Goal: Information Seeking & Learning: Learn about a topic

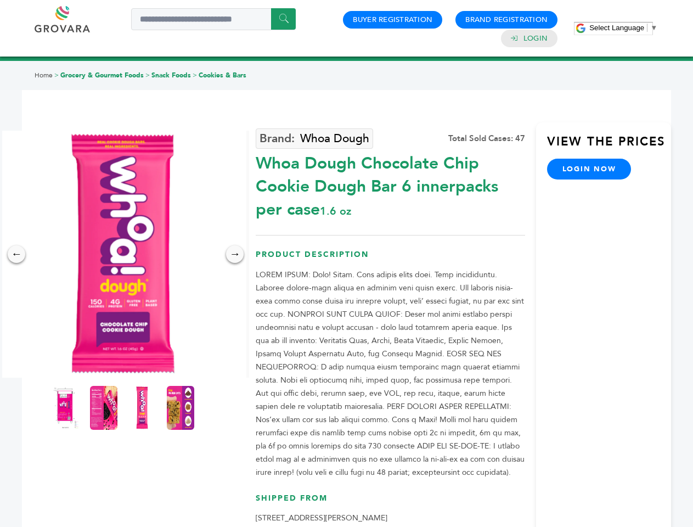
click at [624, 27] on span "Select Language" at bounding box center [617, 28] width 55 height 8
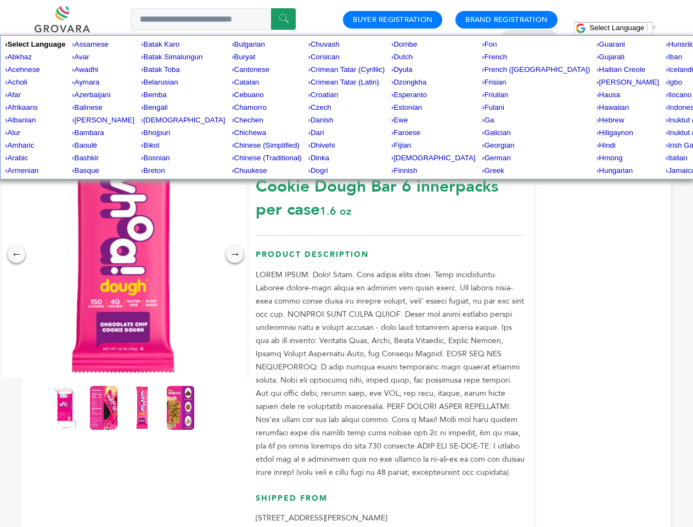
click at [123, 254] on img at bounding box center [122, 254] width 247 height 247
click at [0, 0] on div "×" at bounding box center [0, 0] width 0 height 0
click at [235, 254] on div "→" at bounding box center [235, 254] width 18 height 18
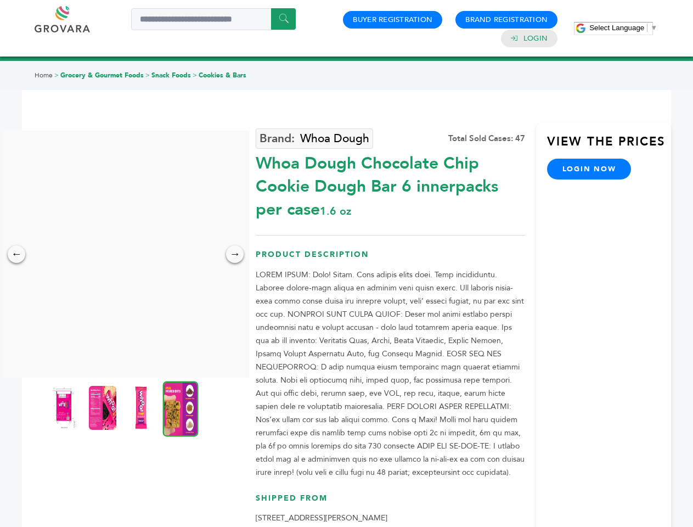
click at [65, 408] on img at bounding box center [64, 408] width 27 height 44
click at [0, 0] on div "×" at bounding box center [0, 0] width 0 height 0
click at [142, 408] on img at bounding box center [140, 408] width 27 height 44
click at [0, 0] on div "×" at bounding box center [0, 0] width 0 height 0
